Goal: Navigation & Orientation: Find specific page/section

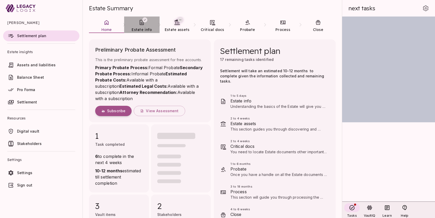
click at [142, 26] on link "Estate info" at bounding box center [141, 26] width 35 height 19
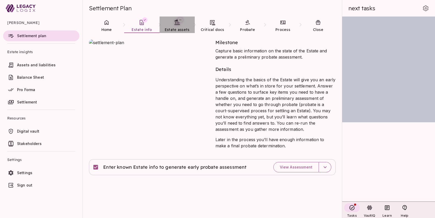
click at [176, 28] on span "Estate assets" at bounding box center [177, 29] width 25 height 5
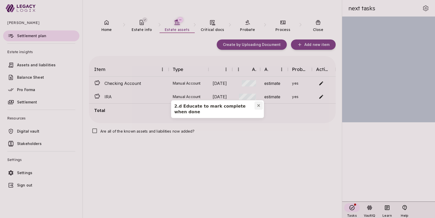
click at [258, 107] on icon "Close modal" at bounding box center [258, 106] width 4 height 4
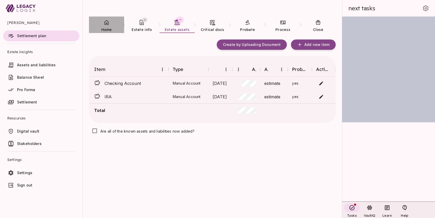
click at [105, 26] on link "Home" at bounding box center [106, 26] width 35 height 19
